Goal: Transaction & Acquisition: Purchase product/service

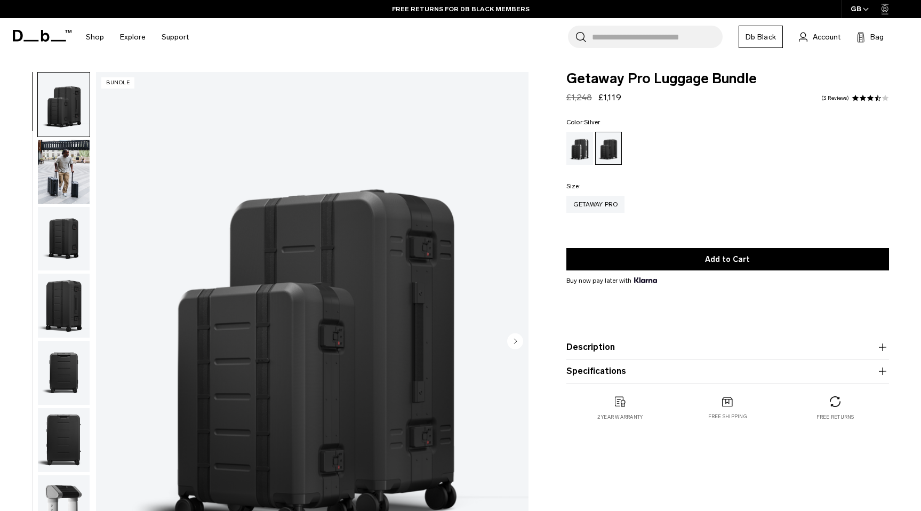
click at [583, 146] on div "Silver" at bounding box center [579, 148] width 27 height 33
